Goal: Check status

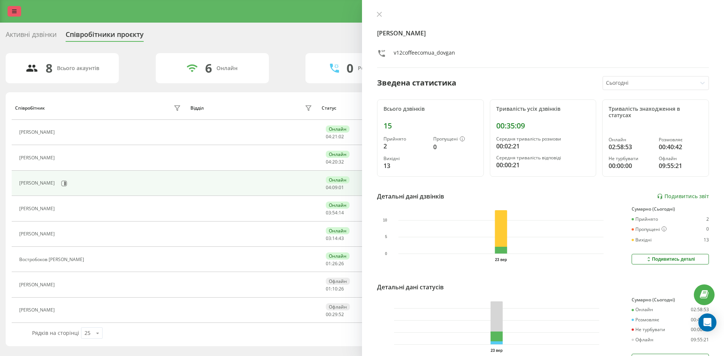
click at [12, 12] on icon at bounding box center [14, 11] width 5 height 5
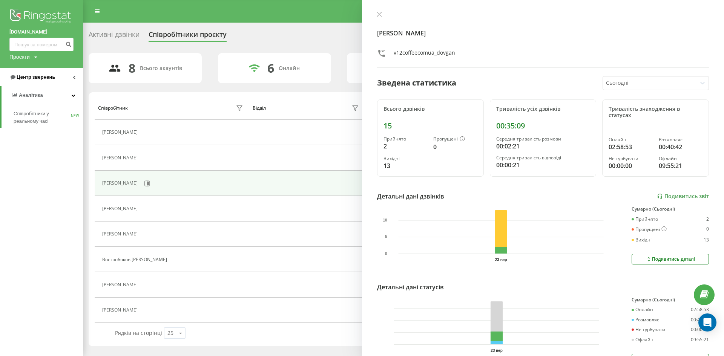
click at [31, 77] on span "Центр звернень" at bounding box center [36, 77] width 38 height 6
click at [41, 128] on span "Звіт про пропущені необроблені дзвінки" at bounding box center [47, 126] width 66 height 15
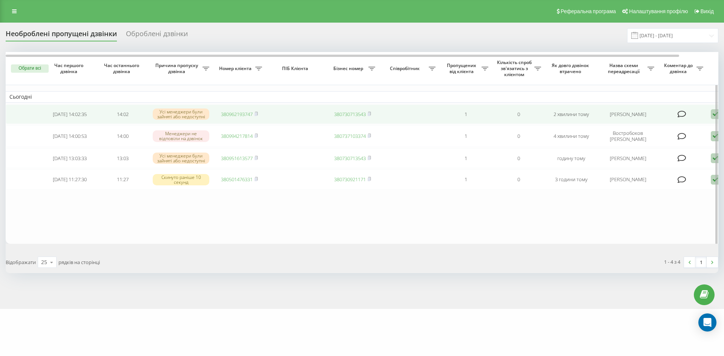
click at [712, 114] on icon at bounding box center [715, 114] width 9 height 10
click at [688, 129] on div "Не вдалося зв'язатися" at bounding box center [683, 127] width 141 height 14
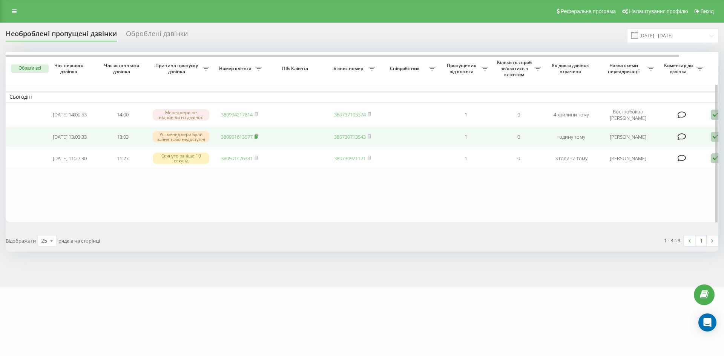
click at [256, 140] on span at bounding box center [256, 137] width 3 height 7
